Goal: Information Seeking & Learning: Check status

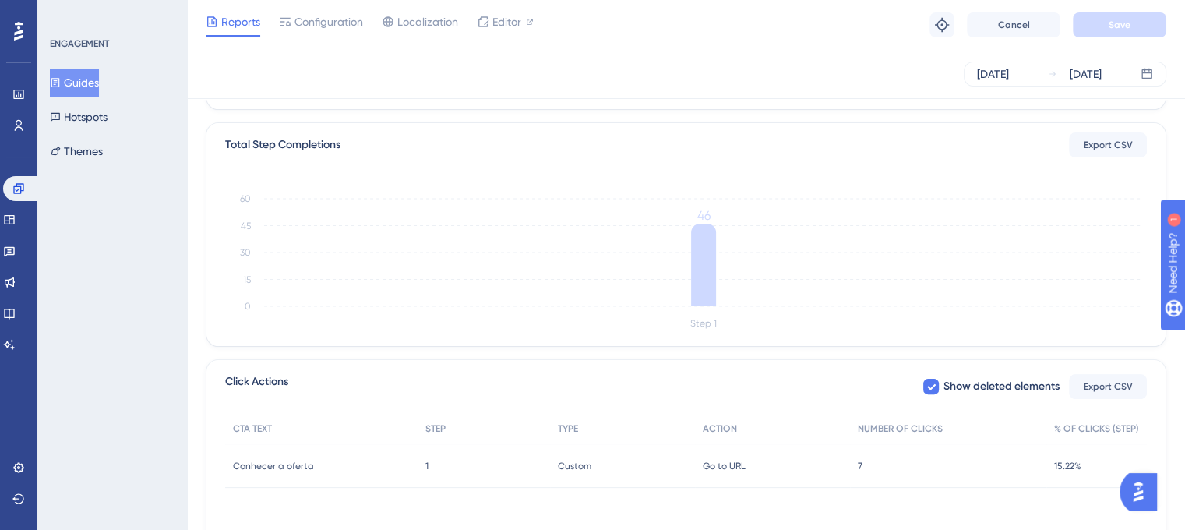
click at [859, 464] on span "7" at bounding box center [860, 466] width 5 height 12
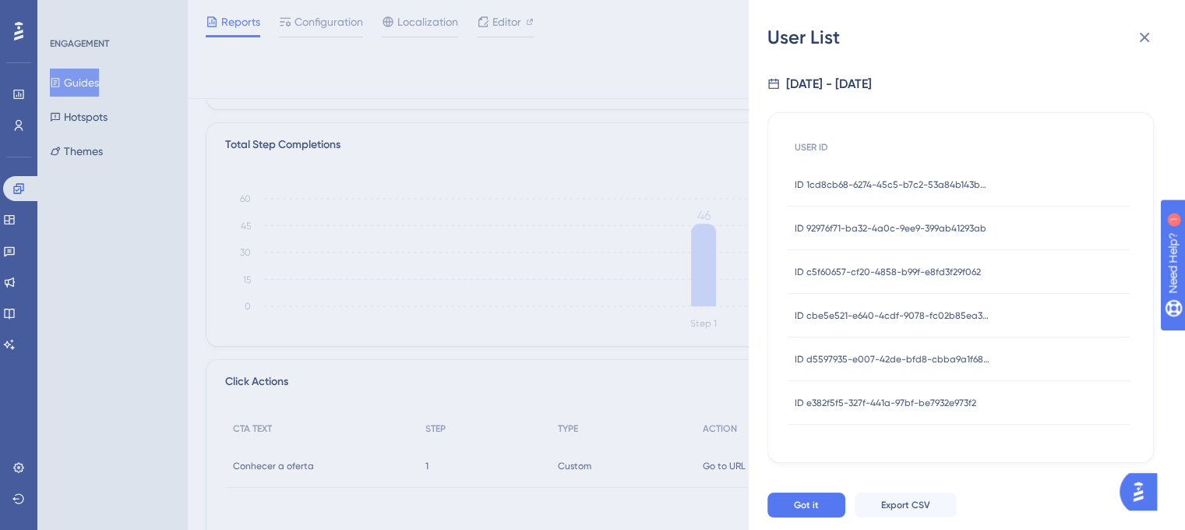
click at [874, 401] on span "ID e382f5f5-327f-441a-97bf-be7932e973f2" at bounding box center [886, 403] width 182 height 12
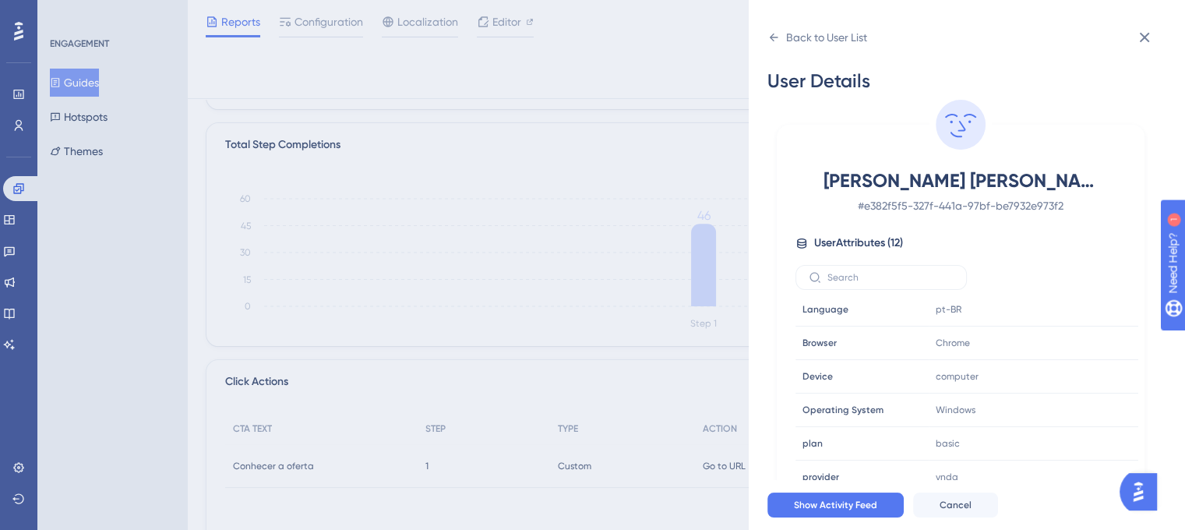
scroll to position [46, 0]
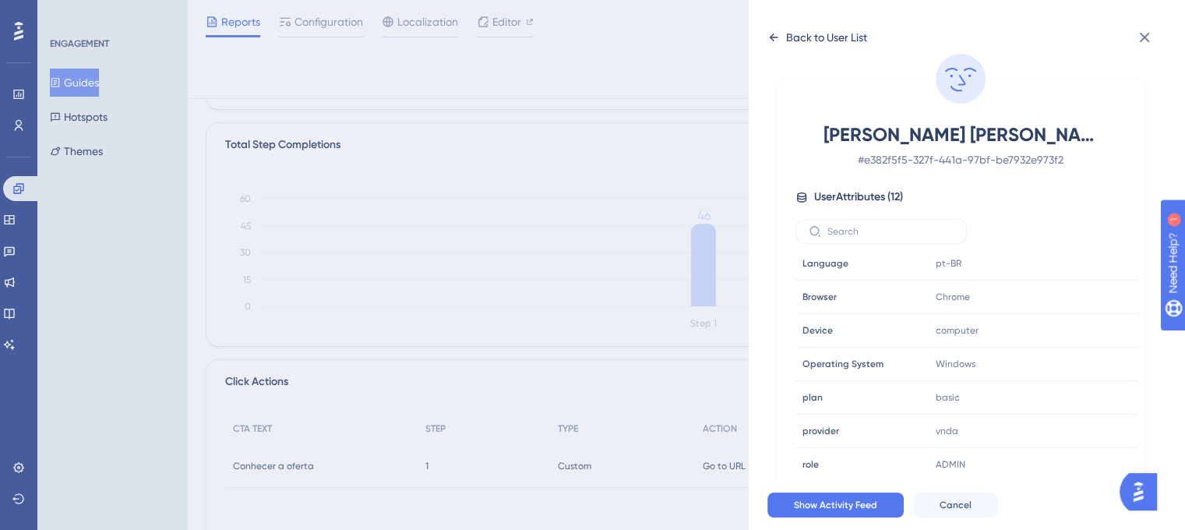
click at [776, 40] on icon at bounding box center [774, 37] width 12 height 12
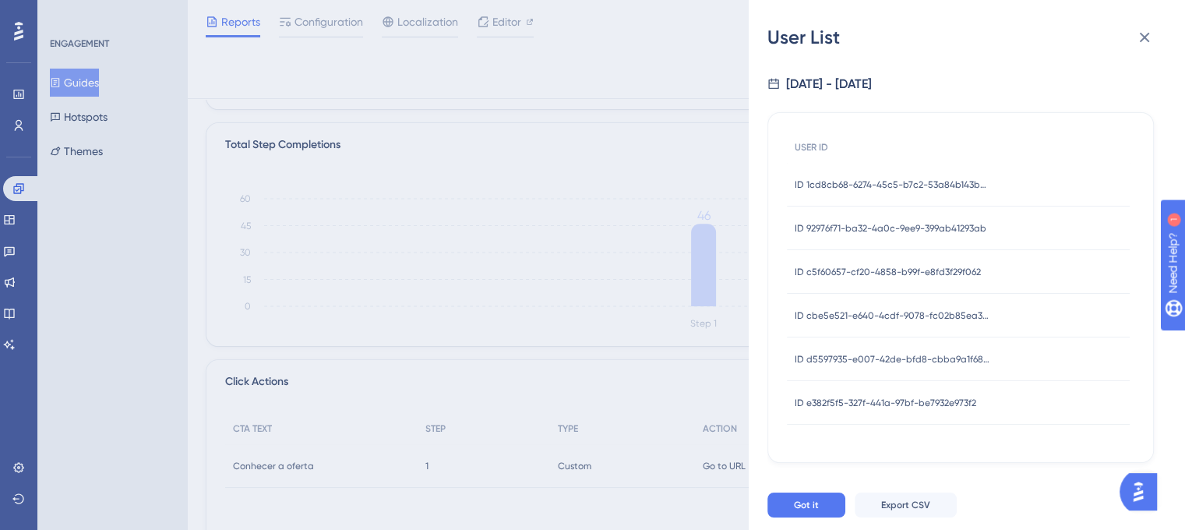
click at [898, 365] on div "ID d5597935-e007-42de-bfd8-cbba9a1f6834 ID d5597935-e007-42de-bfd8-cbba9a1f6834" at bounding box center [892, 359] width 195 height 44
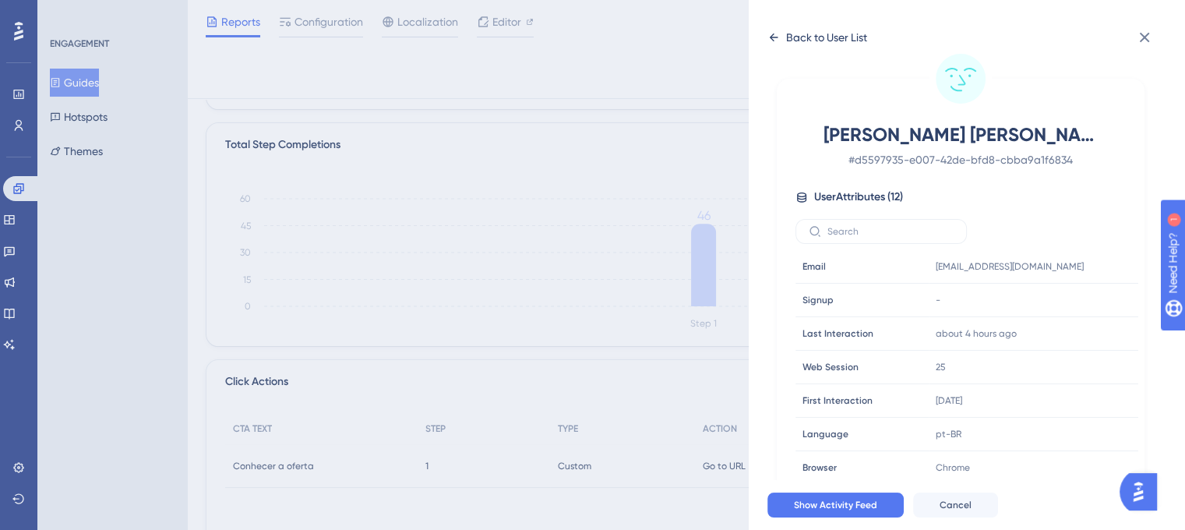
click at [778, 37] on icon at bounding box center [774, 37] width 12 height 12
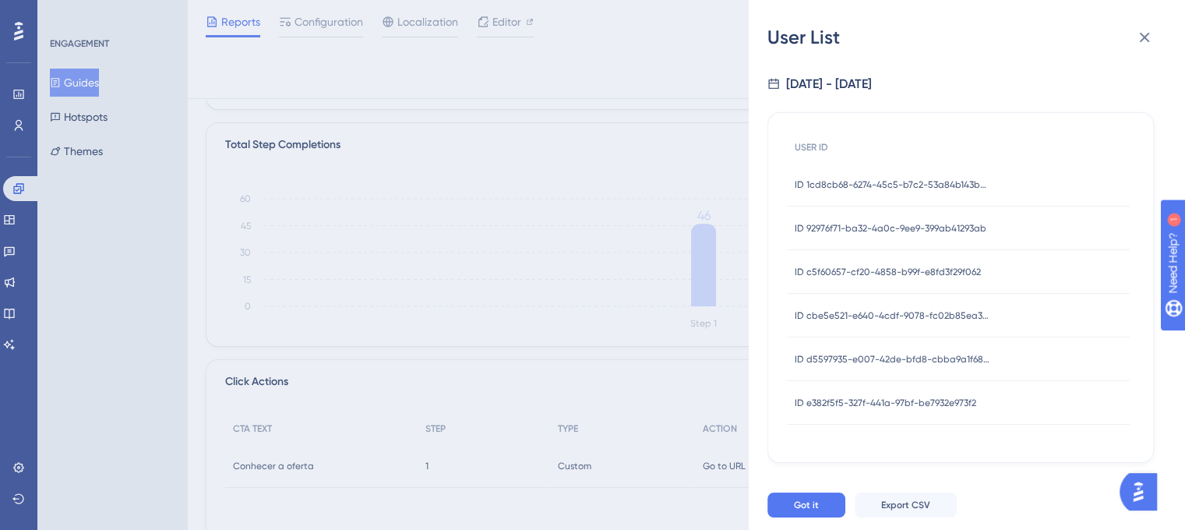
click at [843, 258] on div "ID c5f60657-cf20-4858-b99f-e8fd3f29f062 ID c5f60657-cf20-4858-b99f-e8fd3f29f062" at bounding box center [888, 272] width 186 height 44
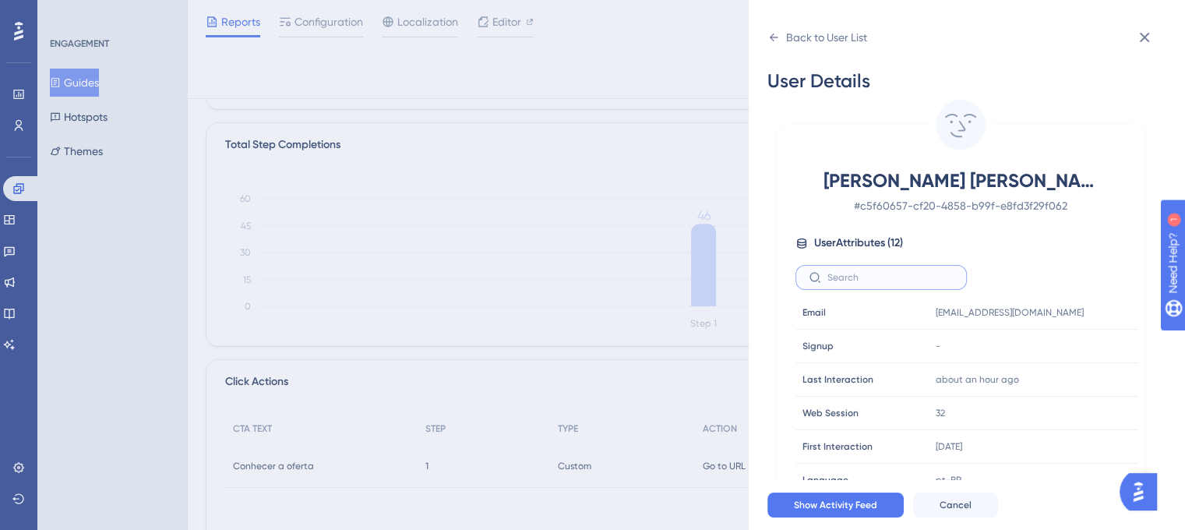
click at [842, 272] on input "text" at bounding box center [891, 277] width 126 height 11
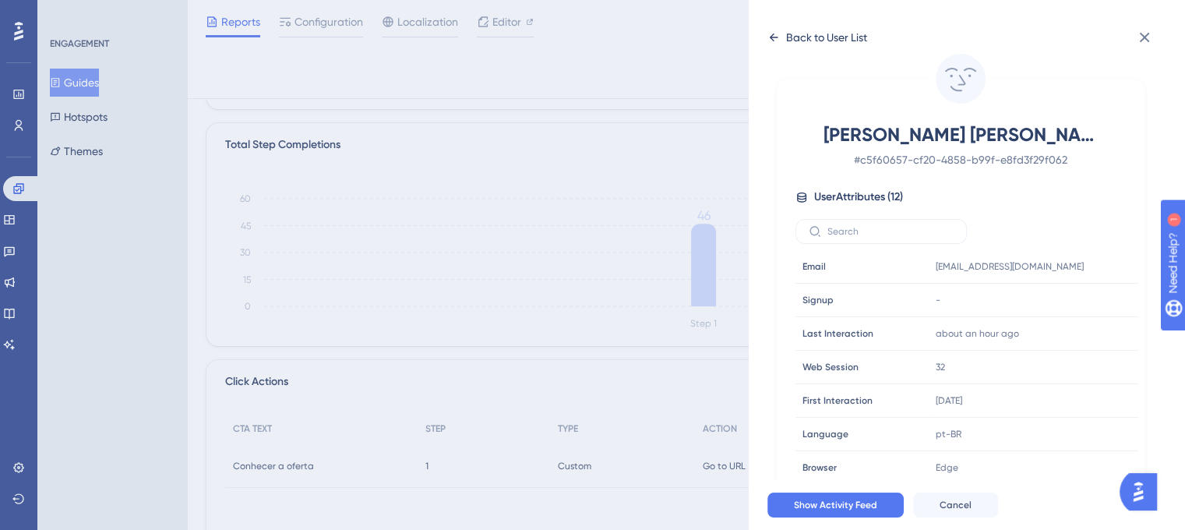
click at [773, 37] on icon at bounding box center [774, 38] width 9 height 8
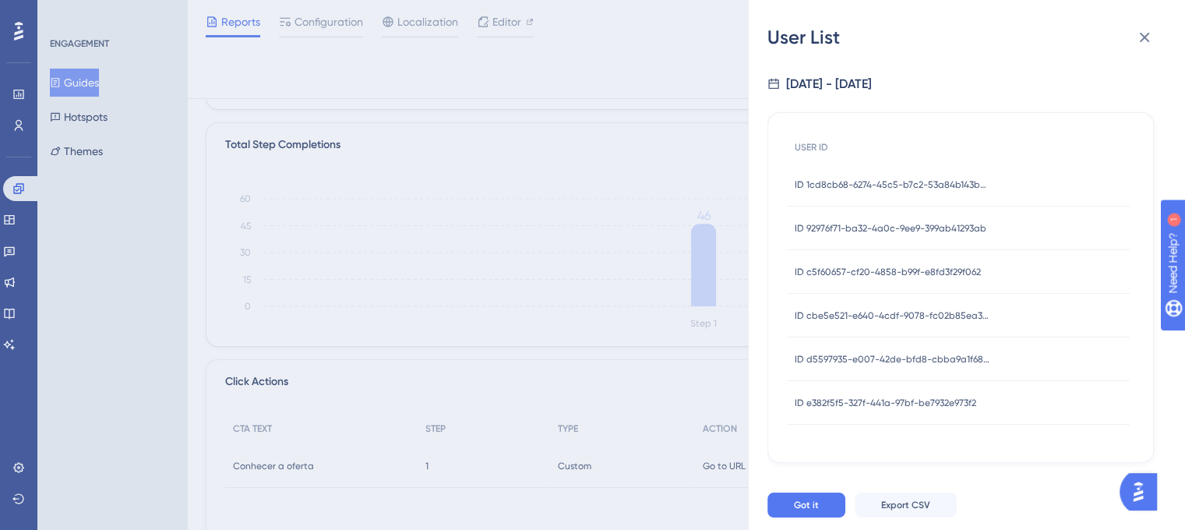
click at [960, 214] on div "ID 92976f71-ba32-4a0c-9ee9-399ab41293ab ID 92976f71-ba32-4a0c-9ee9-399ab41293ab" at bounding box center [891, 229] width 192 height 44
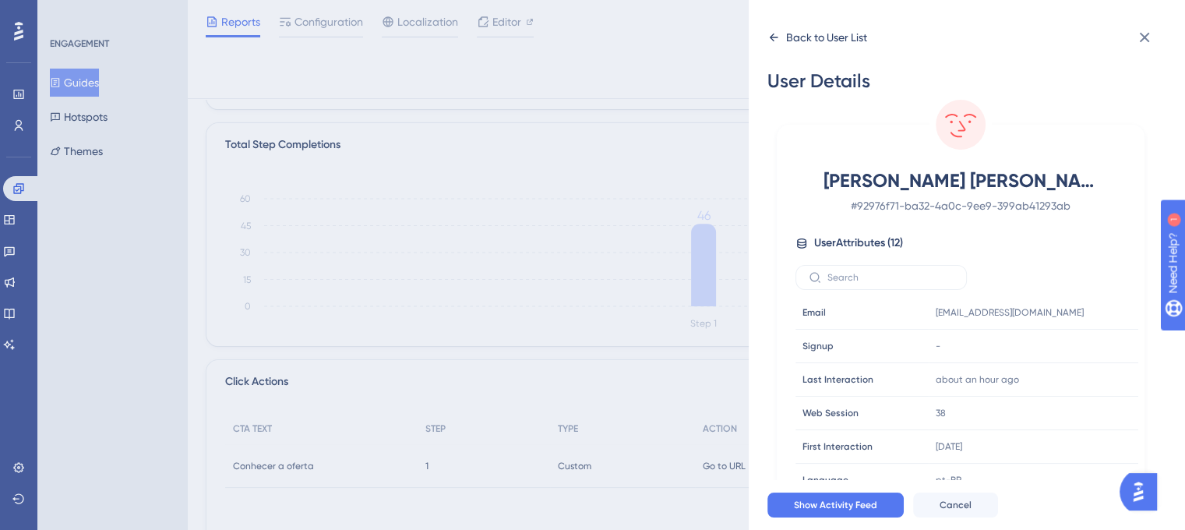
click at [772, 35] on icon at bounding box center [774, 38] width 9 height 8
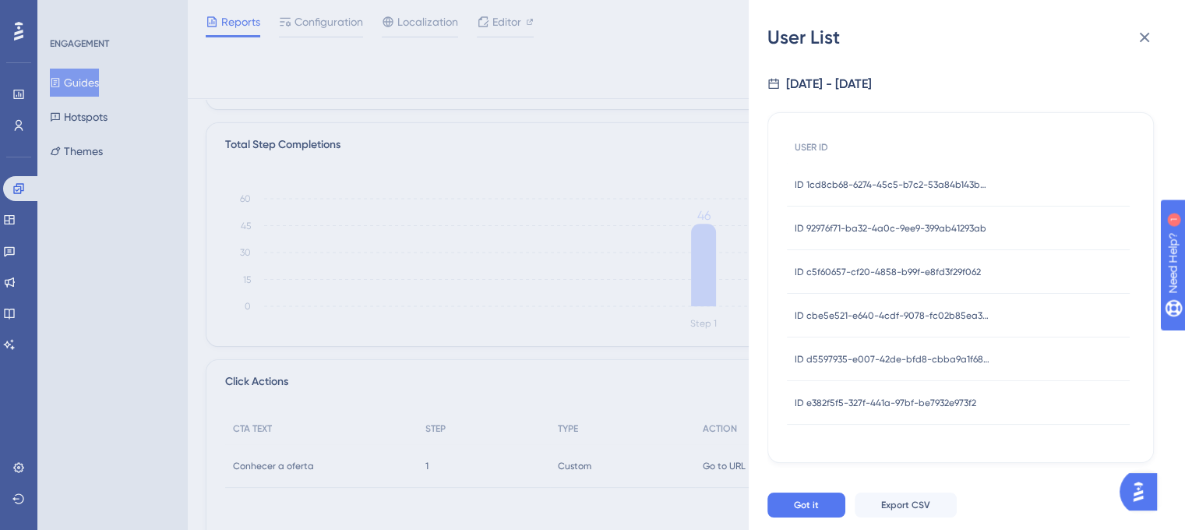
click at [510, 130] on div "User List [DATE] - [DATE] USER ID ID 1cd8cb68-6274-45c5-b7c2-53a84b143b2e ID 1c…" at bounding box center [592, 265] width 1185 height 530
